Goal: Contribute content: Add original content to the website for others to see

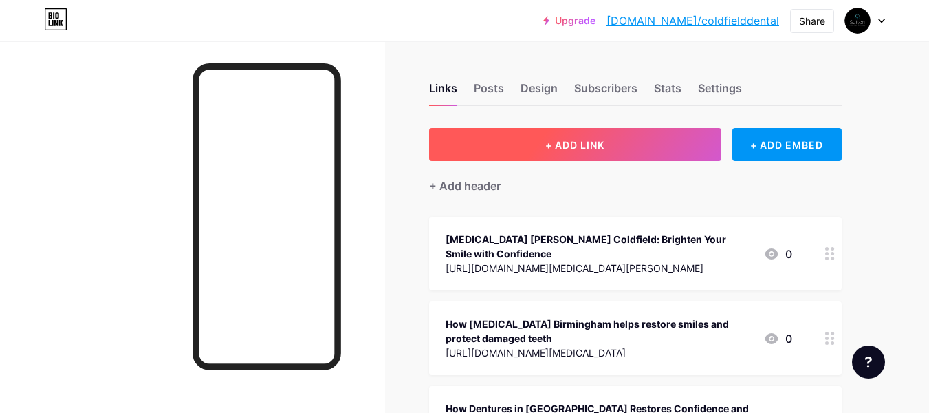
click at [548, 144] on span "+ ADD LINK" at bounding box center [575, 145] width 59 height 12
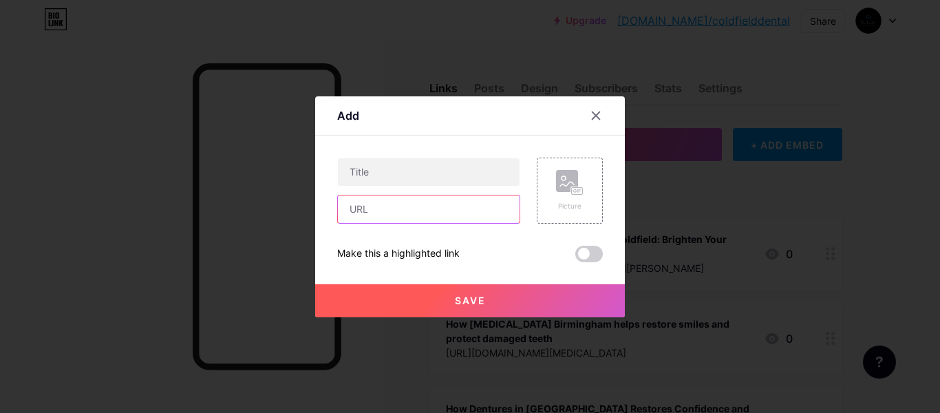
click at [389, 200] on input "text" at bounding box center [429, 209] width 182 height 28
paste input "[URL][DOMAIN_NAME]"
type input "[URL][DOMAIN_NAME]"
click at [455, 234] on div "[URL][DOMAIN_NAME] Picture Make this a highlighted link Save" at bounding box center [470, 210] width 266 height 105
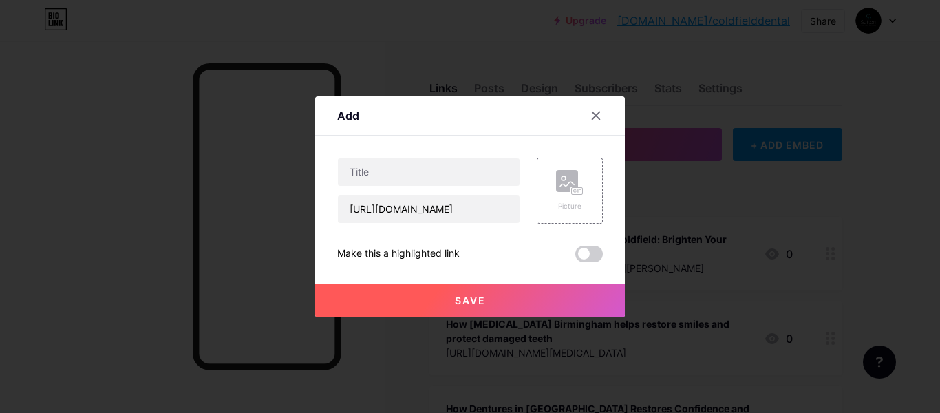
scroll to position [0, 0]
click at [428, 156] on div "Content YouTube Play YouTube video without leaving your page. ADD Vimeo Play Vi…" at bounding box center [470, 199] width 266 height 127
click at [414, 160] on input "text" at bounding box center [429, 172] width 182 height 28
paste input "What metal braces [GEOGRAPHIC_DATA] can do for a healthy confident and long las…"
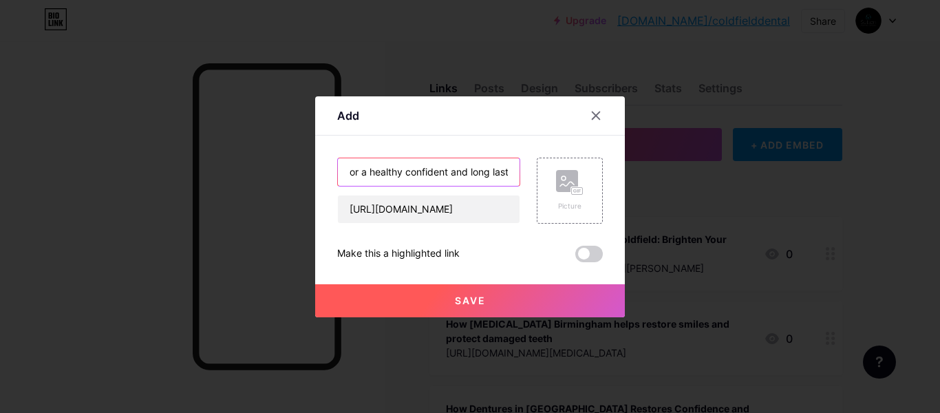
type input "What metal braces [GEOGRAPHIC_DATA] can do for a healthy confident and long las…"
click at [487, 246] on div "Make this a highlighted link" at bounding box center [470, 254] width 266 height 17
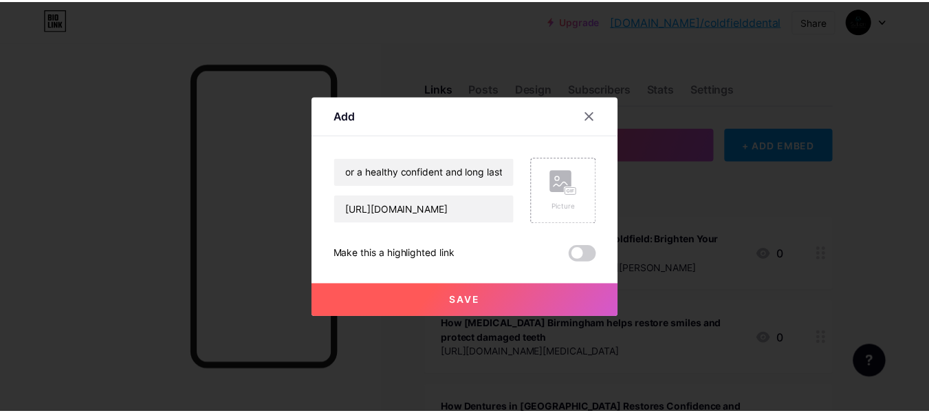
scroll to position [0, 0]
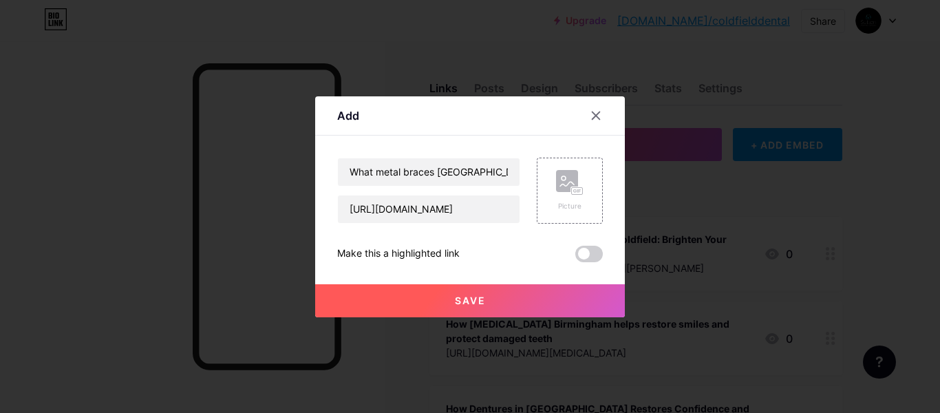
click at [466, 299] on span "Save" at bounding box center [470, 300] width 31 height 12
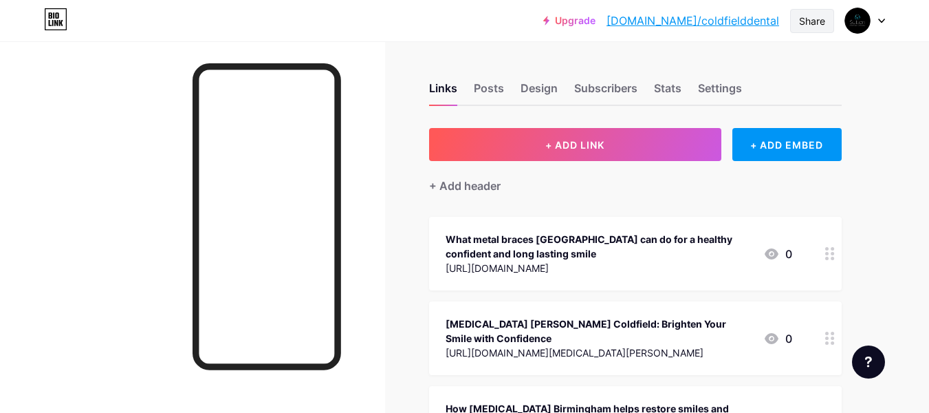
click at [823, 26] on div "Share" at bounding box center [812, 21] width 26 height 14
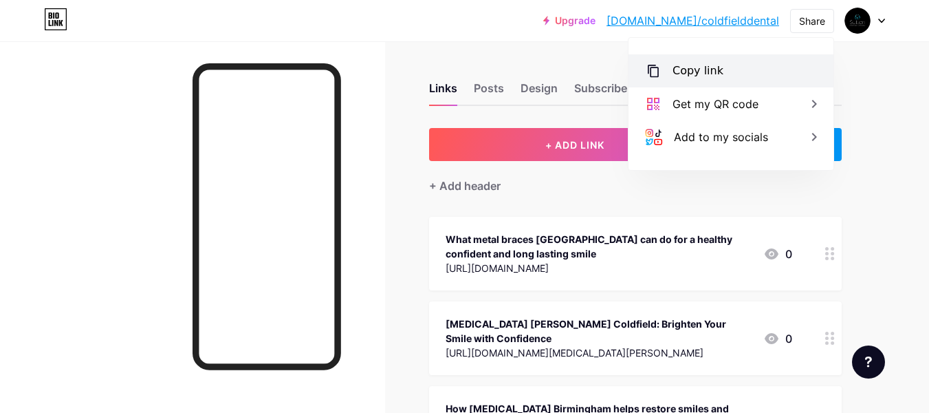
click at [760, 65] on div "Copy link" at bounding box center [731, 70] width 205 height 33
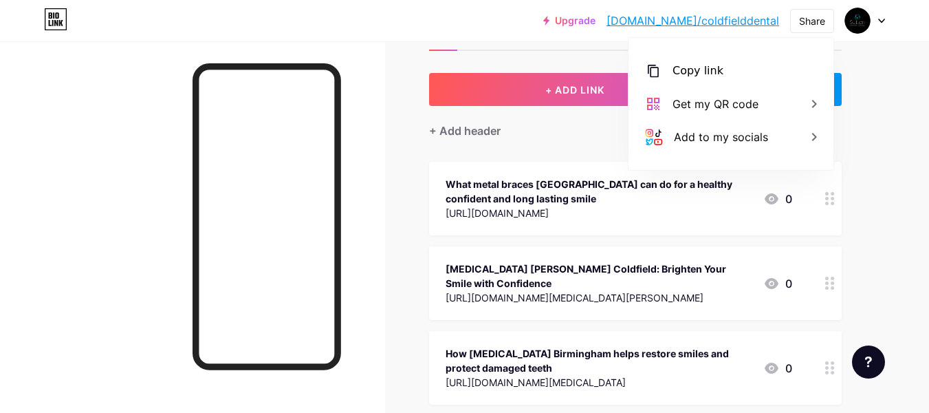
scroll to position [83, 0]
